Goal: Check status: Check status

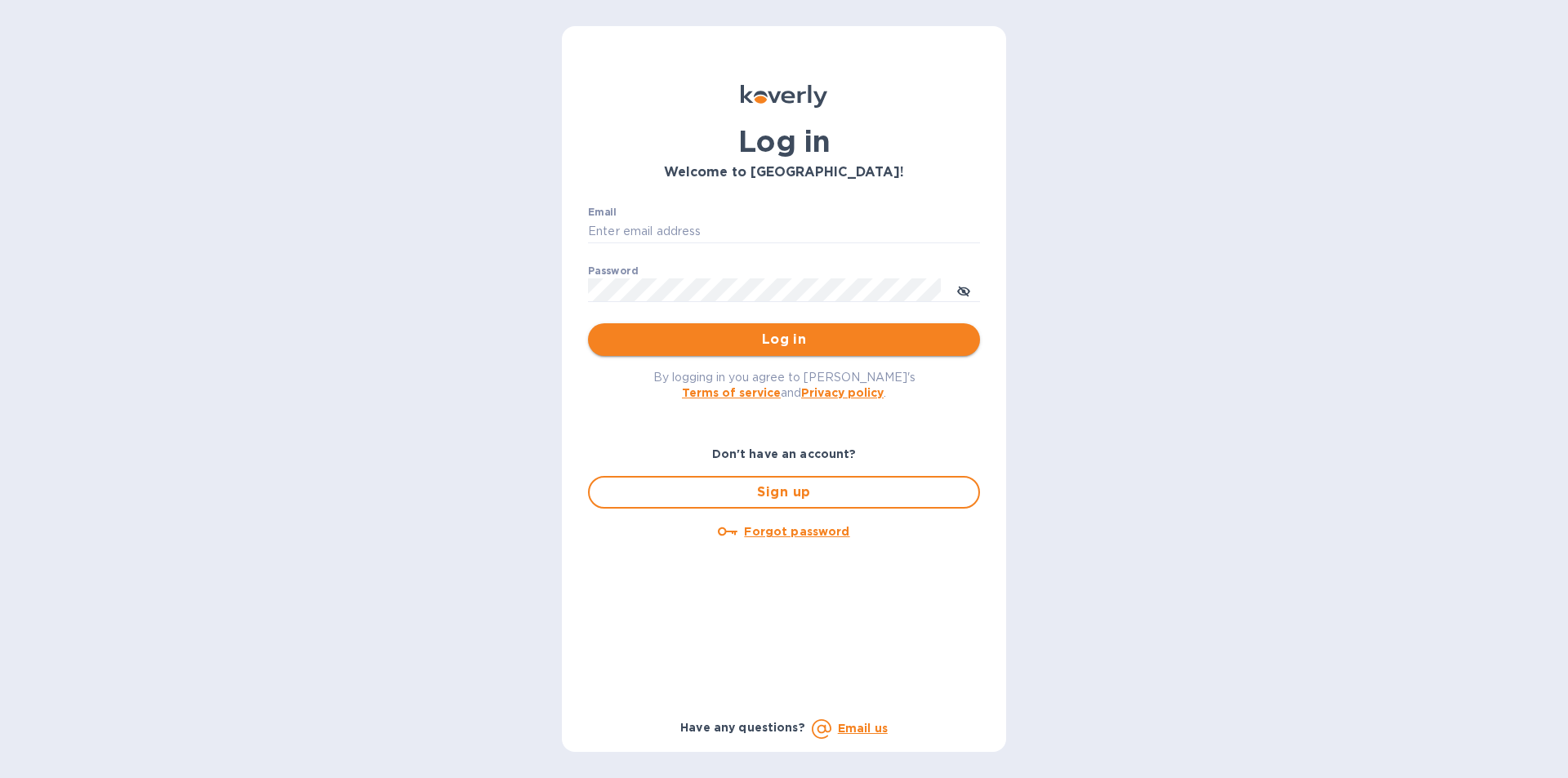
type input "[EMAIL_ADDRESS][DOMAIN_NAME]"
click at [851, 333] on span "Log in" at bounding box center [784, 339] width 366 height 20
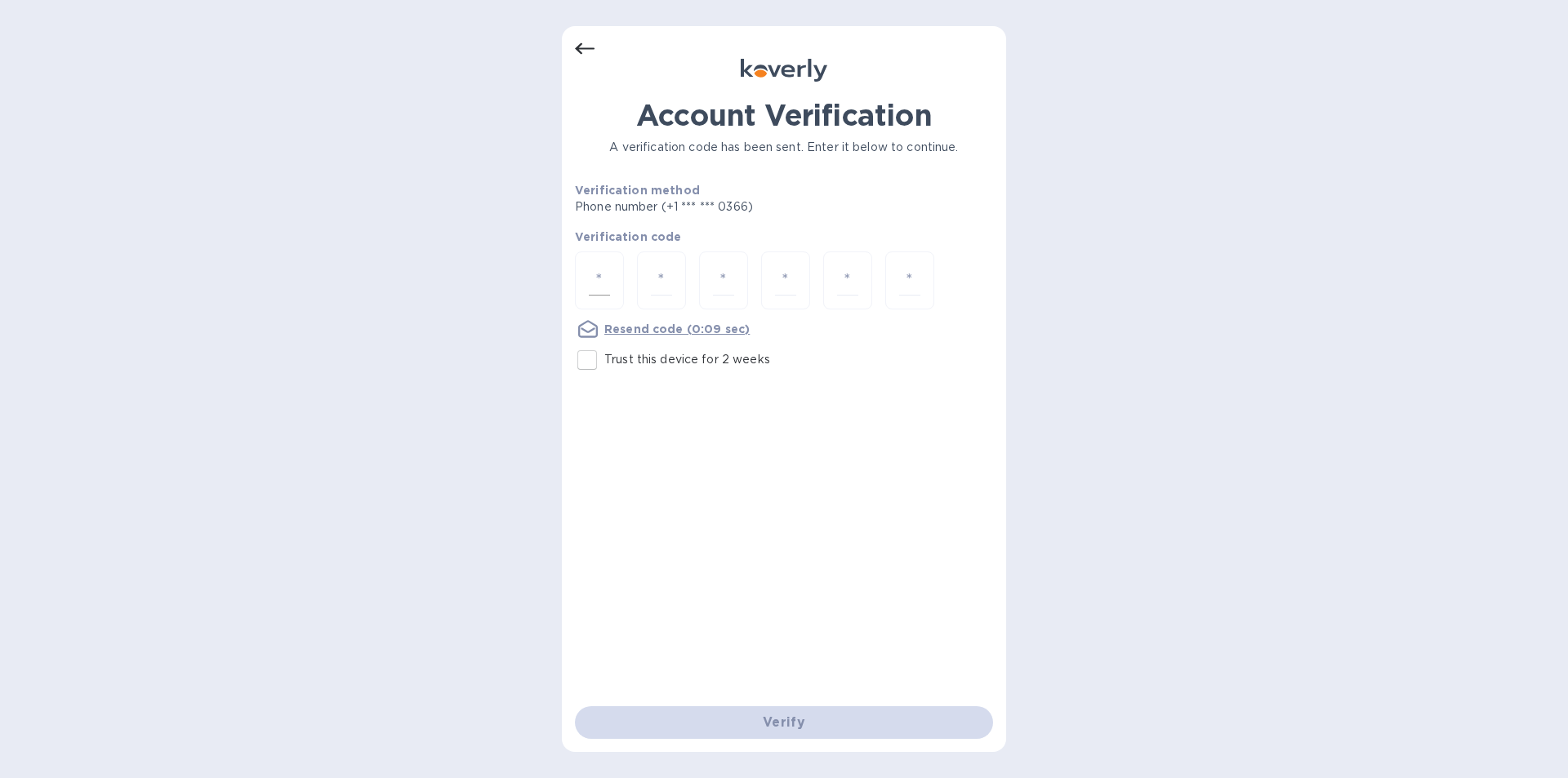
click at [604, 279] on input "number" at bounding box center [599, 281] width 22 height 30
type input "9"
type input "7"
type input "5"
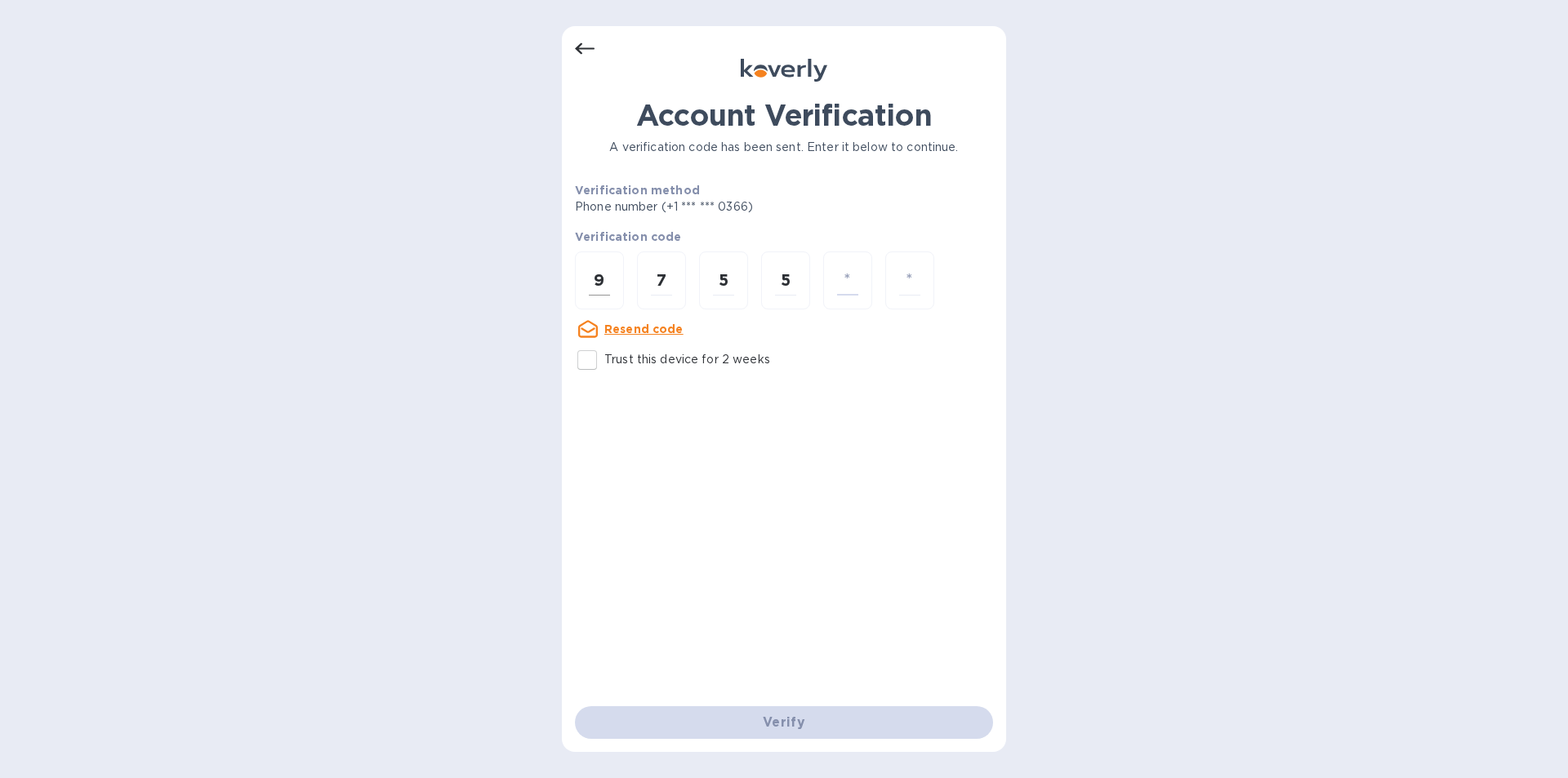
type input "6"
type input "0"
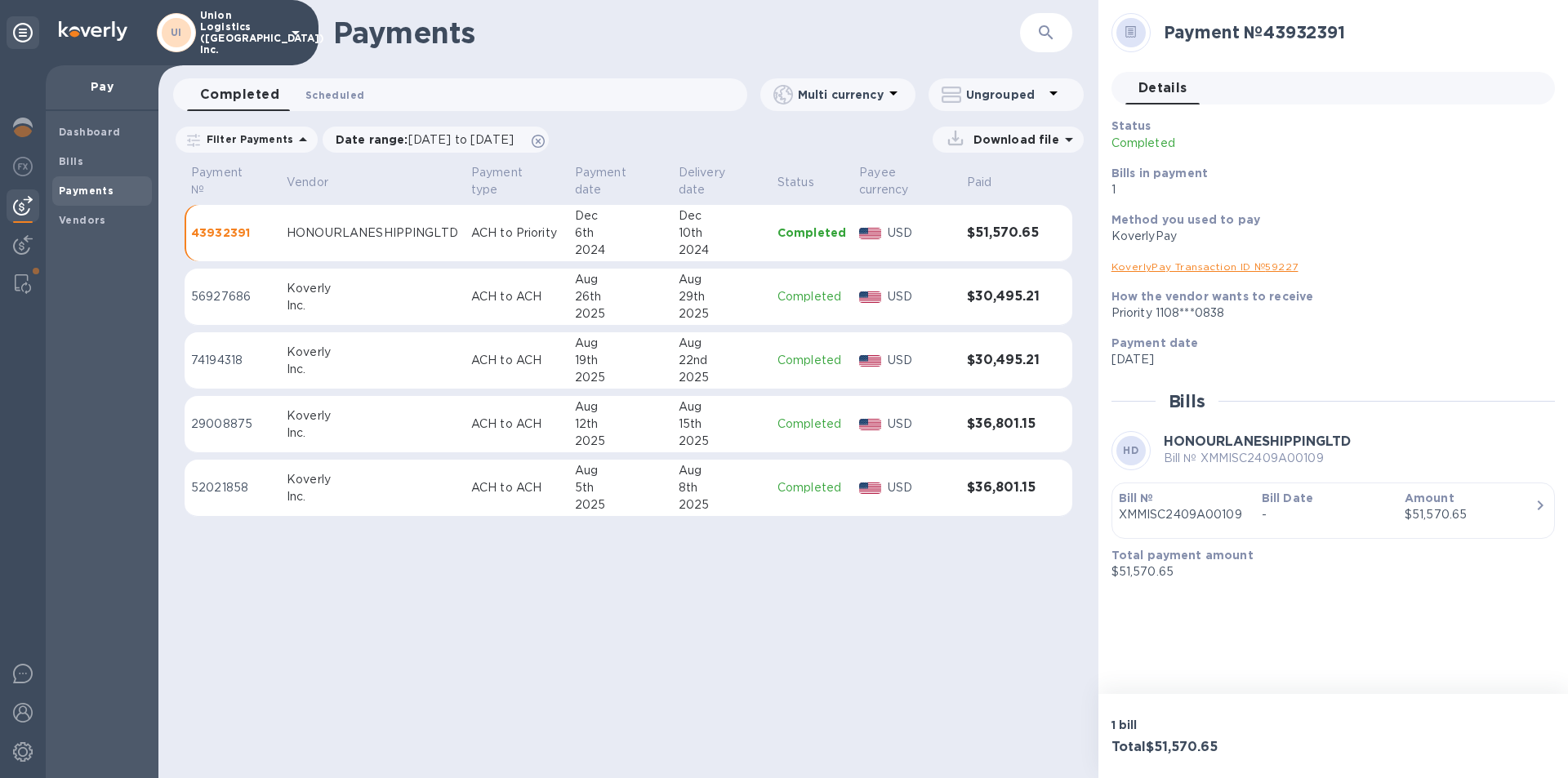
click at [327, 96] on span "Scheduled 0" at bounding box center [335, 95] width 58 height 17
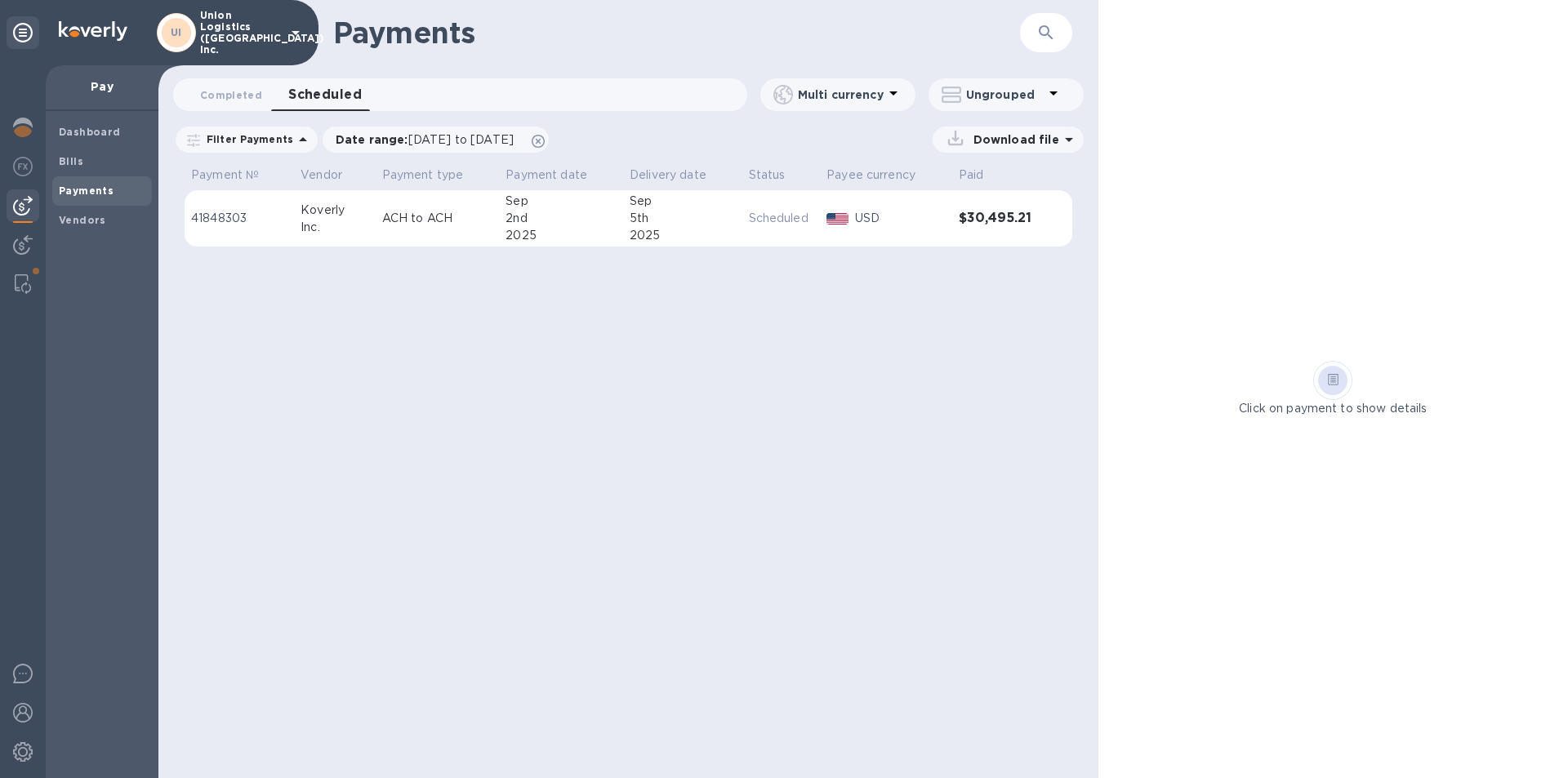
click at [721, 217] on div "5th" at bounding box center [682, 219] width 106 height 17
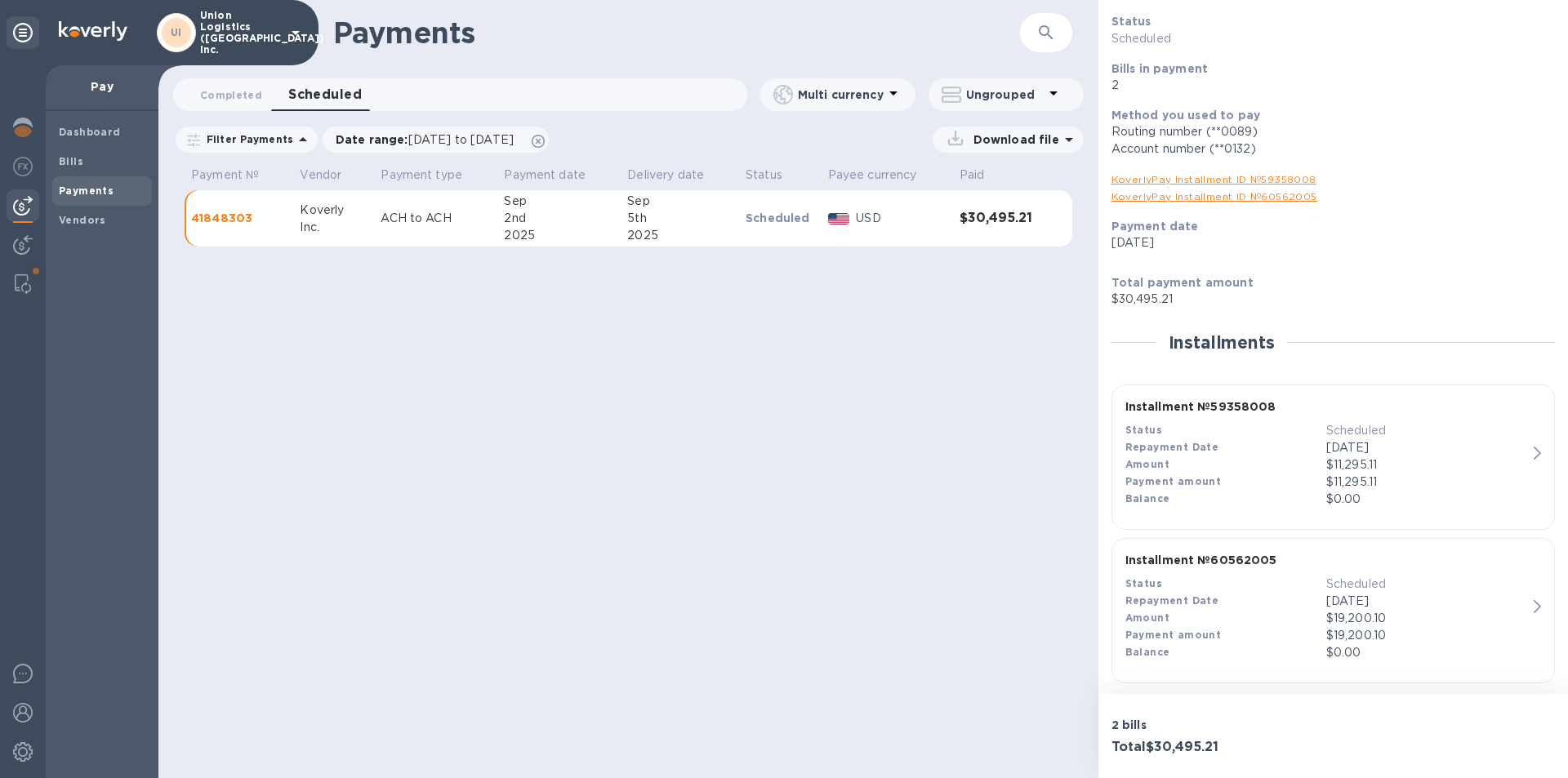
scroll to position [115, 0]
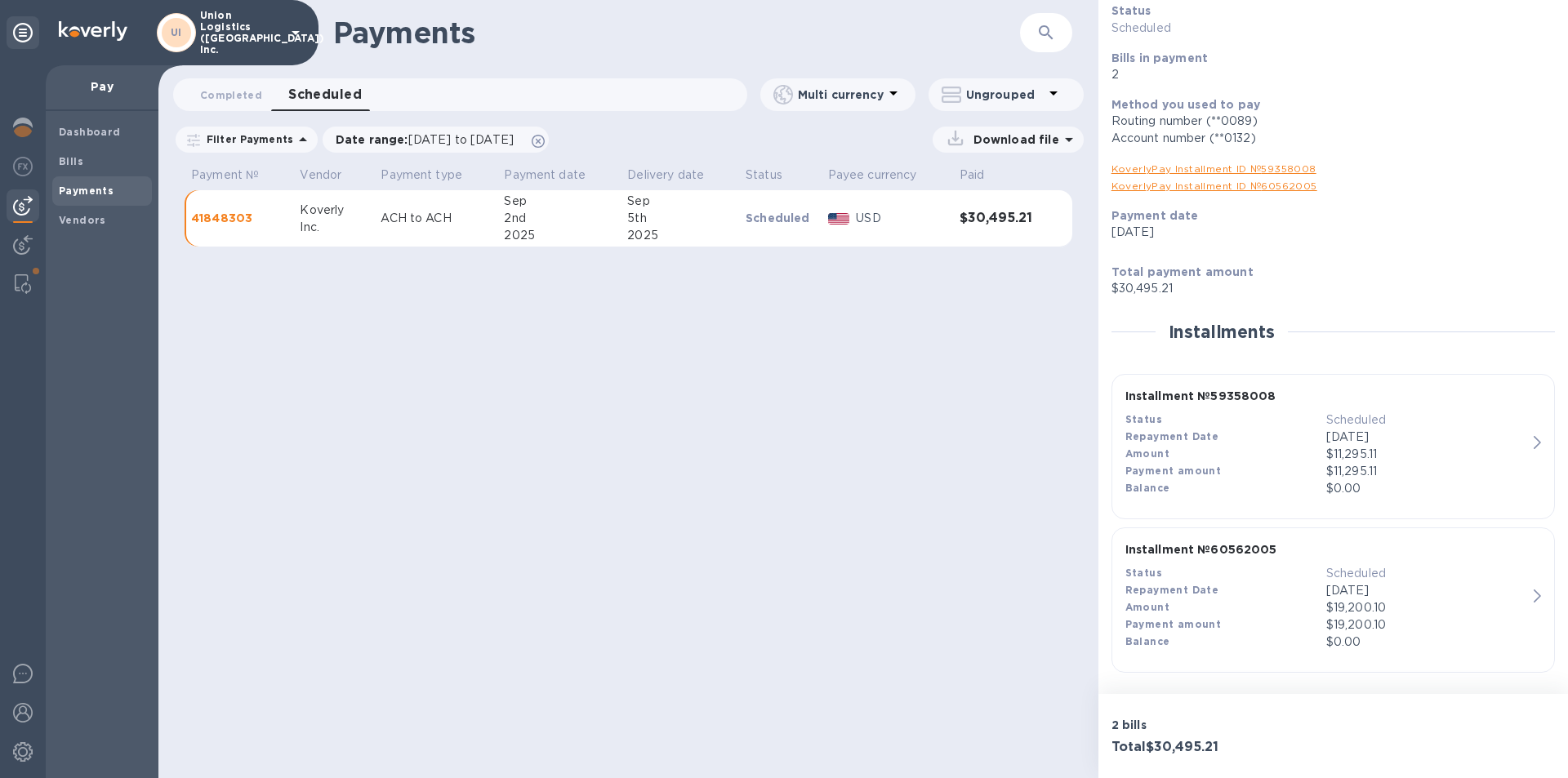
click at [1455, 468] on p "$11,295.11" at bounding box center [1427, 472] width 201 height 17
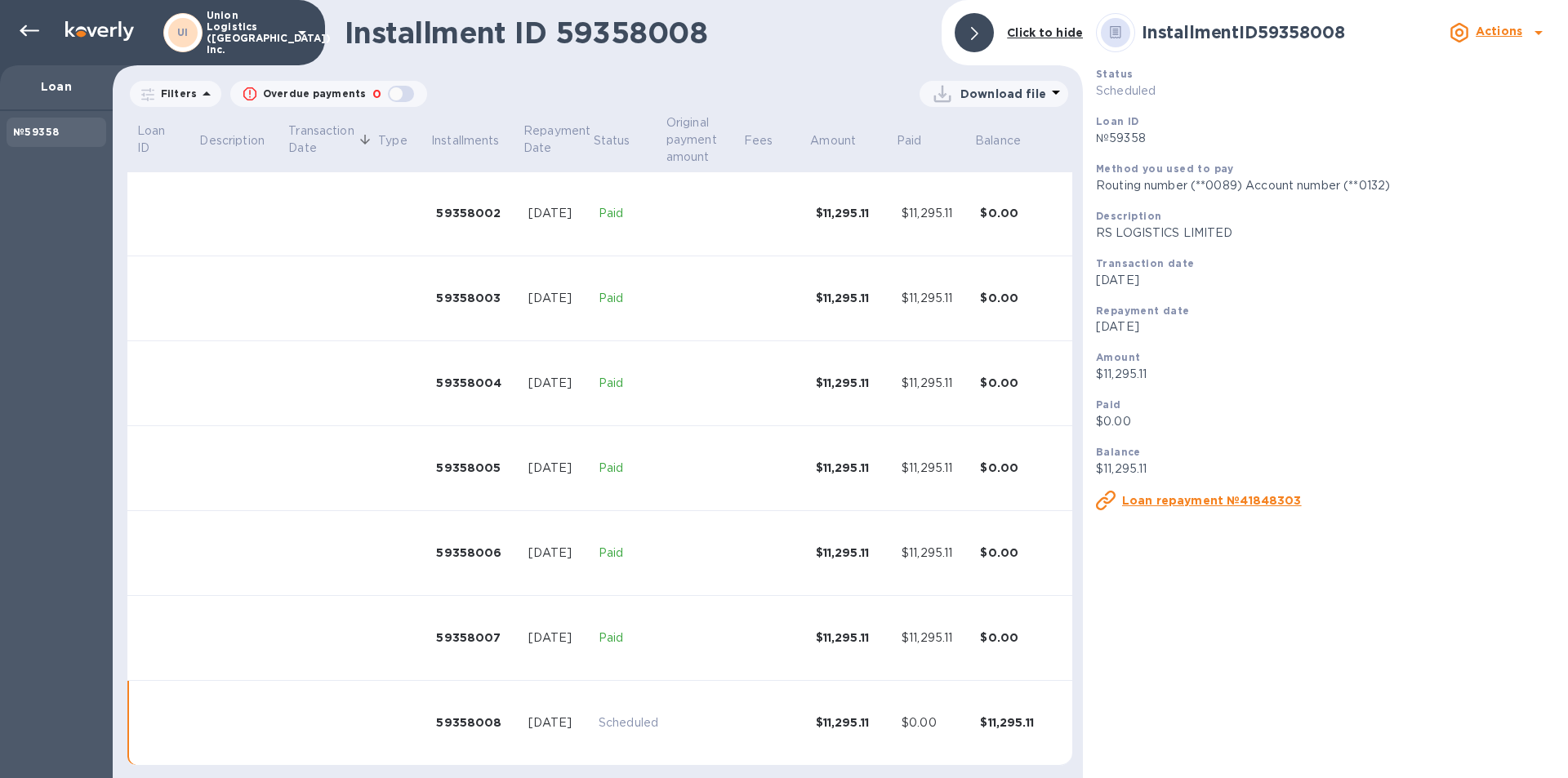
scroll to position [175, 0]
click at [26, 27] on icon at bounding box center [29, 31] width 20 height 11
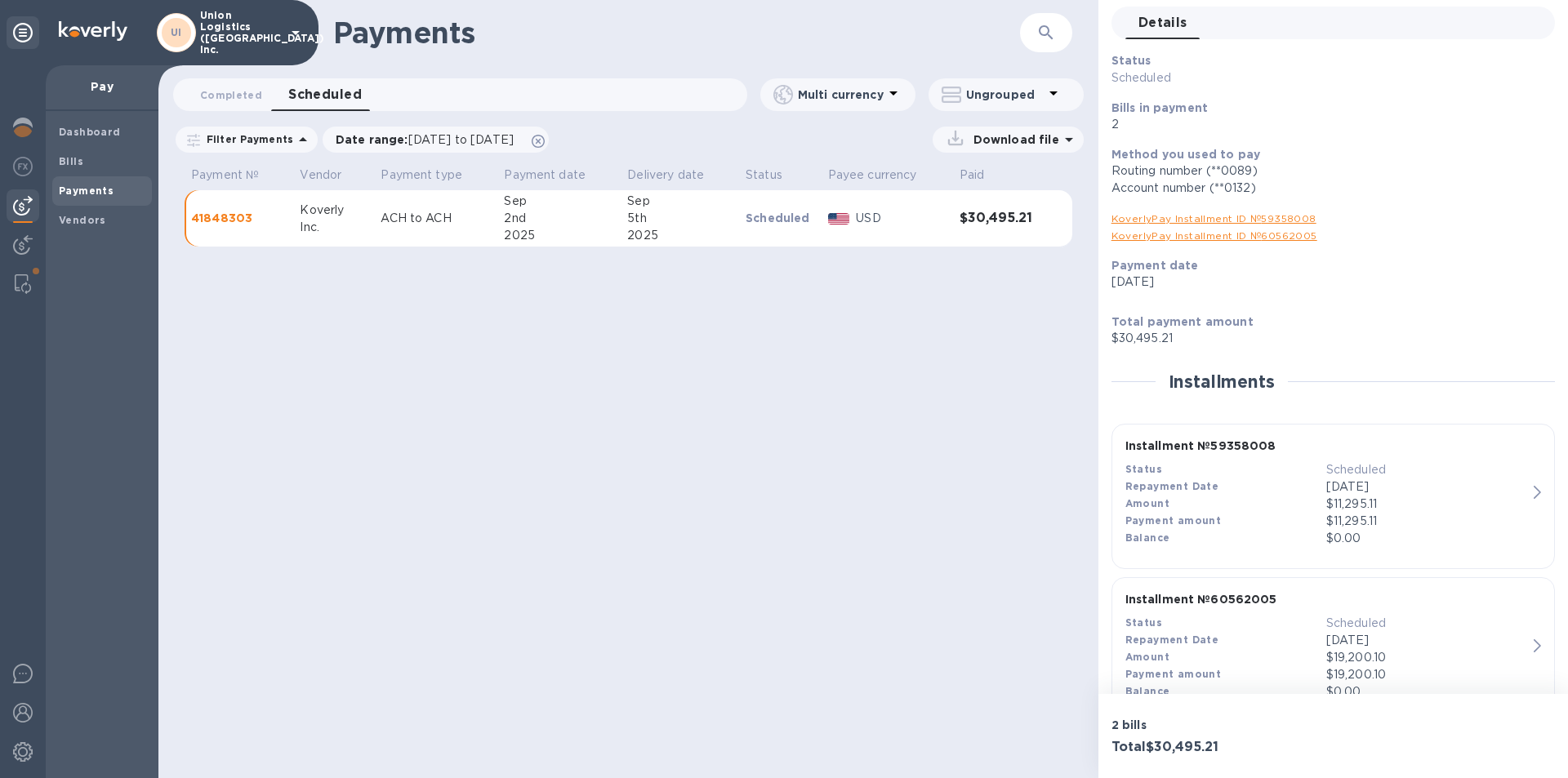
scroll to position [115, 0]
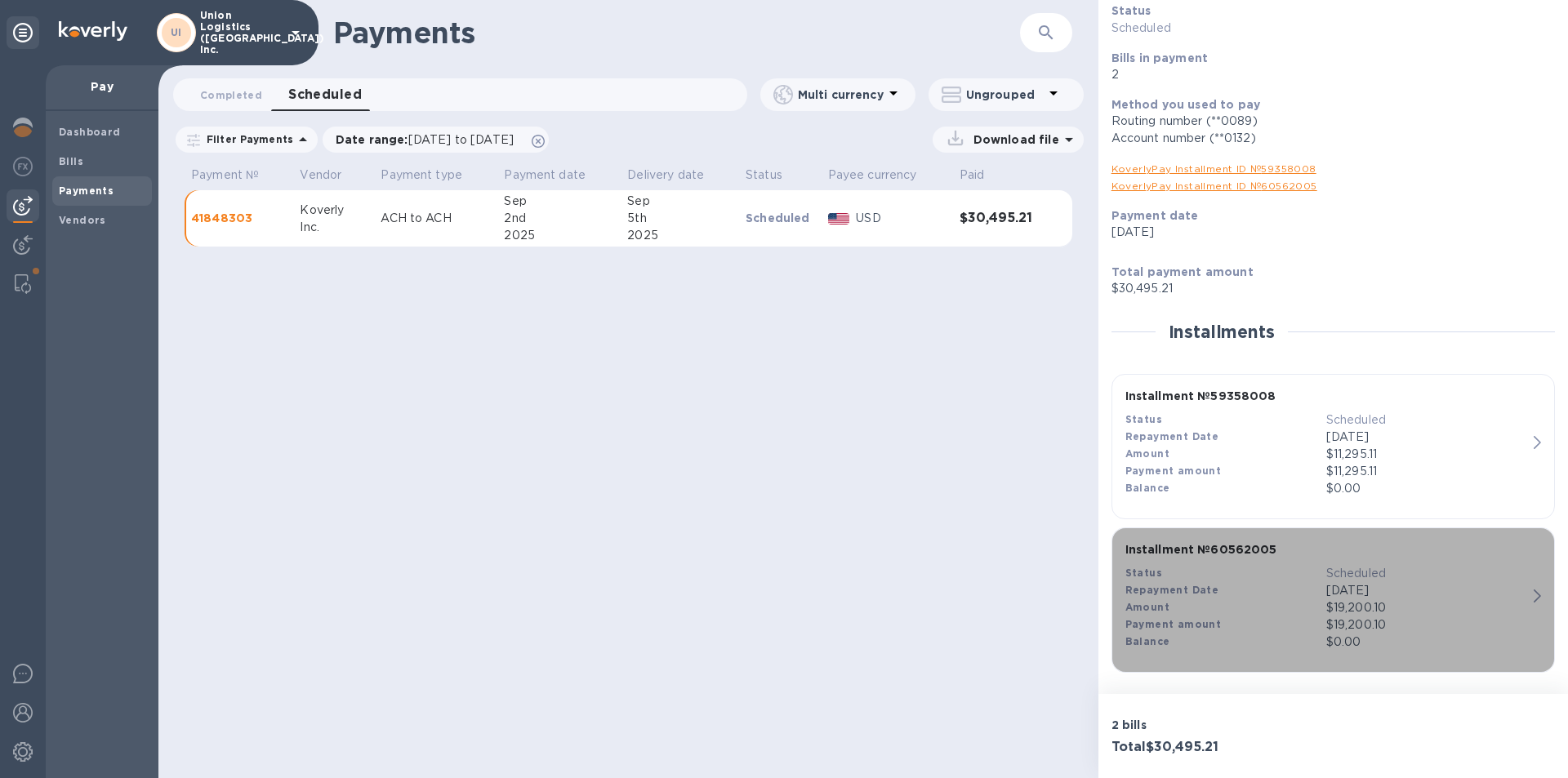
click at [1489, 592] on p "[DATE]" at bounding box center [1427, 591] width 201 height 17
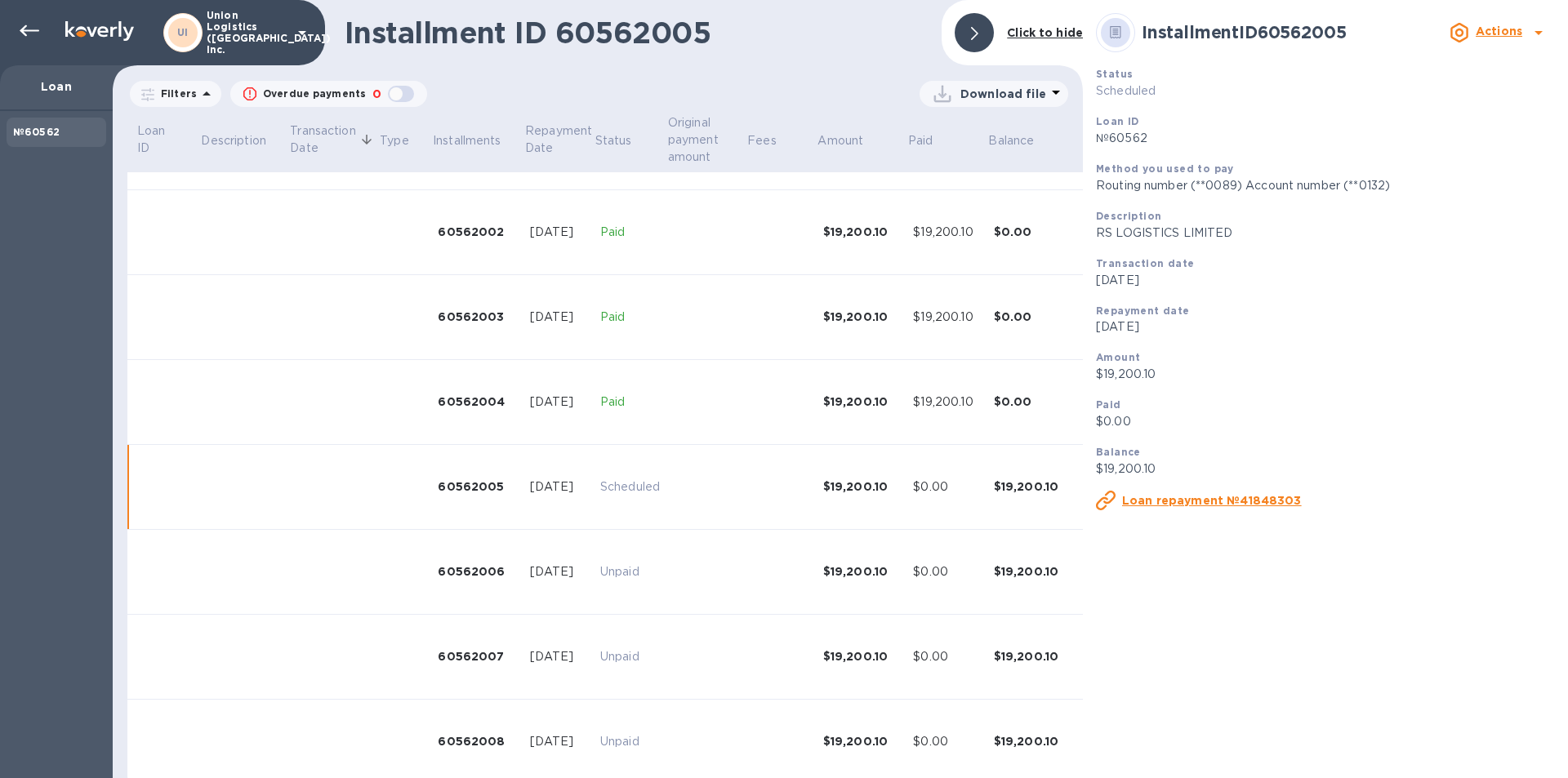
scroll to position [187, 0]
